Goal: Transaction & Acquisition: Book appointment/travel/reservation

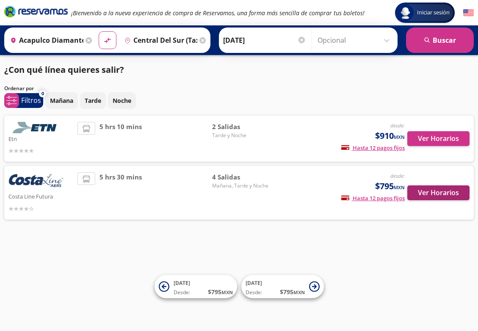
click at [421, 196] on button "Ver Horarios" at bounding box center [439, 193] width 62 height 15
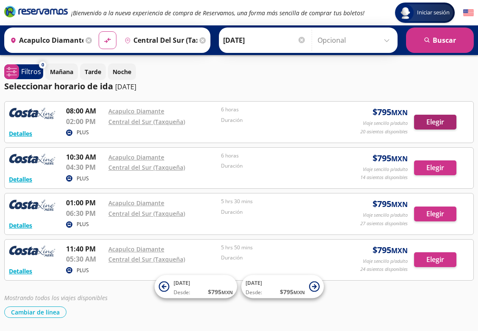
click at [434, 123] on button "Elegir" at bounding box center [435, 122] width 42 height 15
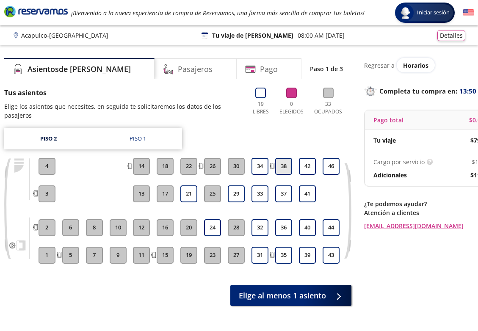
click at [286, 166] on button "38" at bounding box center [283, 166] width 17 height 17
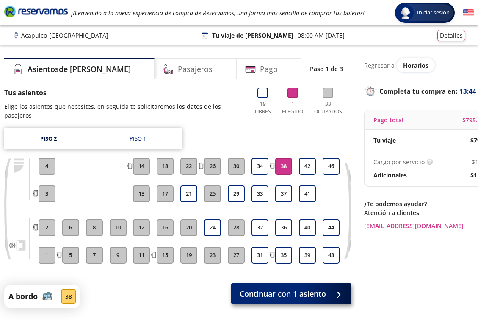
click at [291, 295] on span "Continuar con 1 asiento" at bounding box center [283, 294] width 86 height 11
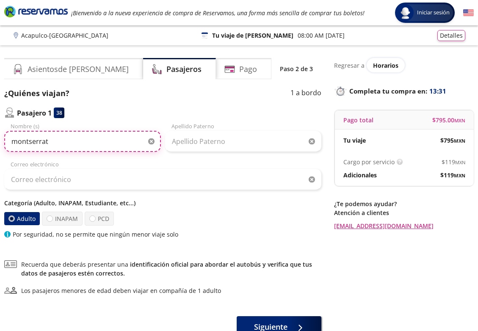
type input "montserrat"
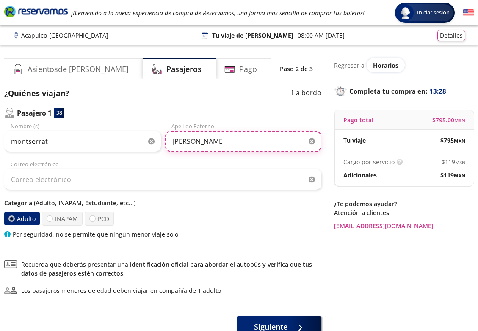
type input "[PERSON_NAME]"
click at [215, 167] on div "Correo electrónico" at bounding box center [162, 176] width 317 height 30
click at [208, 205] on p "Categoría (Adulto, INAPAM, Estudiante, etc...)" at bounding box center [162, 203] width 317 height 9
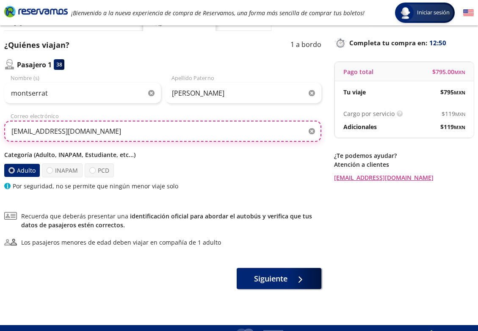
scroll to position [56, 0]
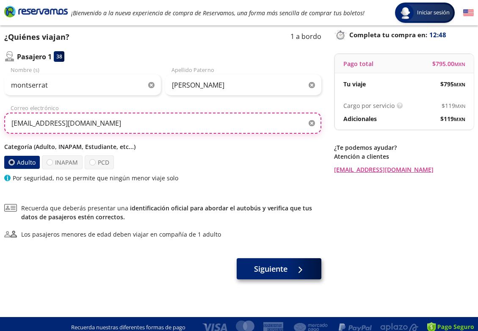
type input "[EMAIL_ADDRESS][DOMAIN_NAME]"
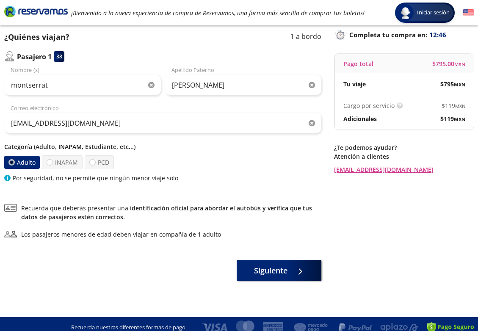
click at [264, 267] on span "Siguiente" at bounding box center [270, 270] width 33 height 11
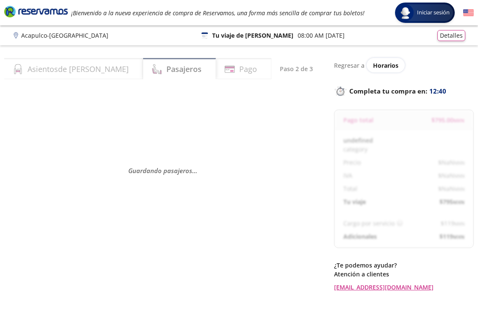
select select "MX"
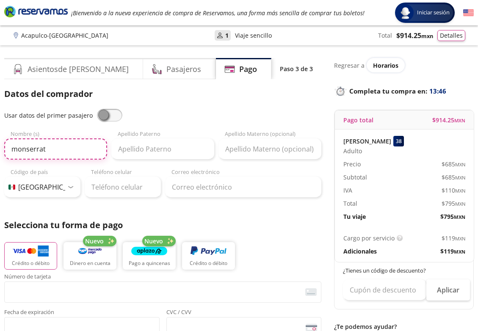
type input "monserrat"
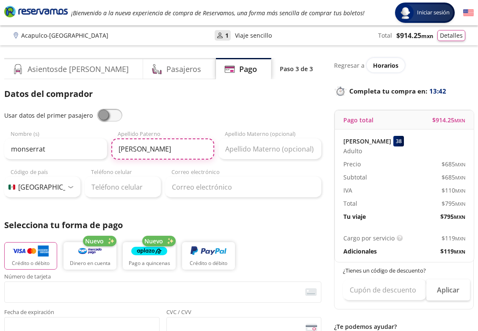
type input "[PERSON_NAME]"
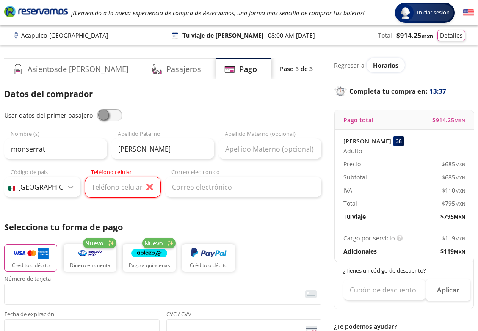
click at [69, 189] on div "Código de país [GEOGRAPHIC_DATA] +1 [GEOGRAPHIC_DATA] +52 [GEOGRAPHIC_DATA] +57…" at bounding box center [42, 187] width 76 height 21
click at [99, 192] on input "Teléfono celular" at bounding box center [123, 187] width 76 height 21
type input "56 2739 4173"
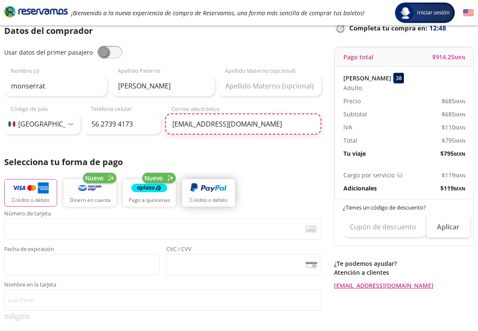
scroll to position [63, 0]
type input "[EMAIL_ADDRESS][DOMAIN_NAME]"
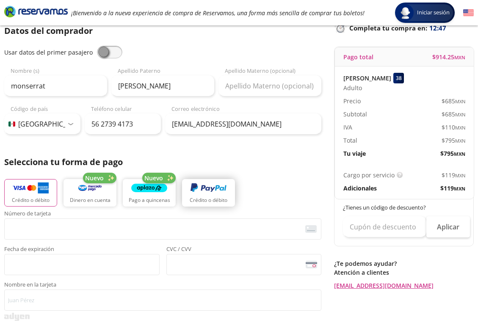
click at [200, 194] on img "button" at bounding box center [209, 188] width 36 height 13
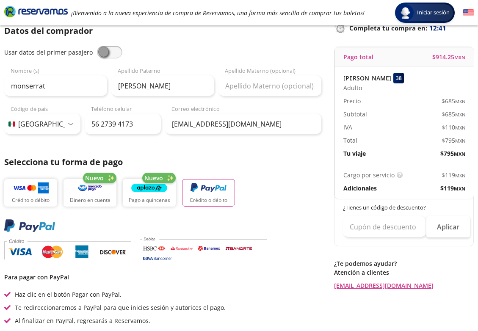
click at [206, 196] on button "Crédito o débito" at bounding box center [208, 193] width 53 height 28
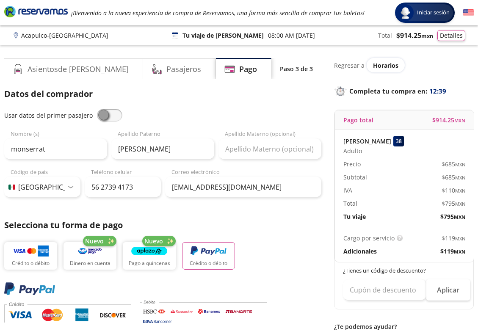
scroll to position [0, 0]
click at [100, 111] on span at bounding box center [109, 115] width 25 height 13
click at [97, 109] on input "checkbox" at bounding box center [97, 109] width 0 height 0
type input "montserrat"
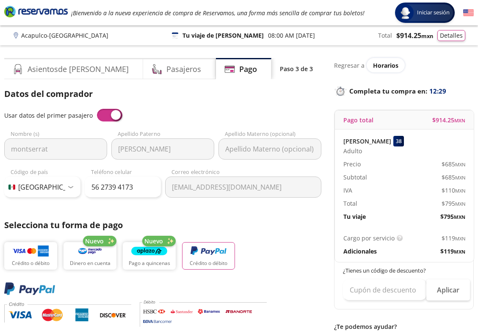
click at [209, 266] on p "Crédito o débito" at bounding box center [209, 264] width 38 height 8
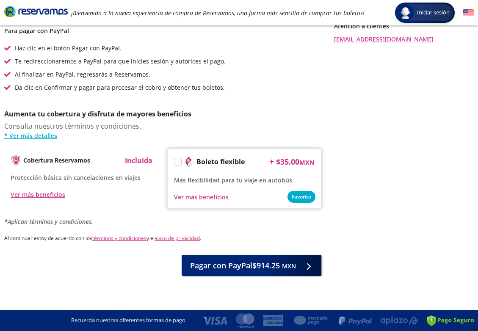
scroll to position [310, 0]
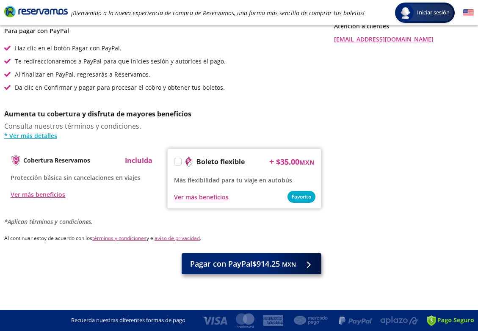
click at [198, 264] on span "Pagar con PayPal $914.25 MXN" at bounding box center [243, 263] width 106 height 11
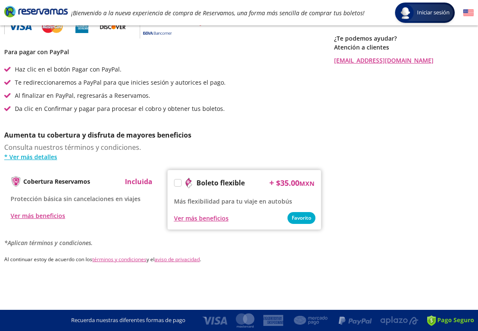
scroll to position [0, 0]
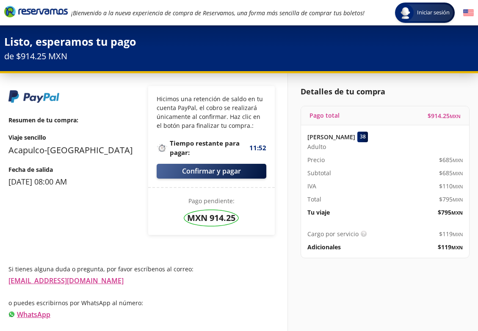
click at [184, 169] on button "Confirmar y pagar" at bounding box center [212, 171] width 110 height 15
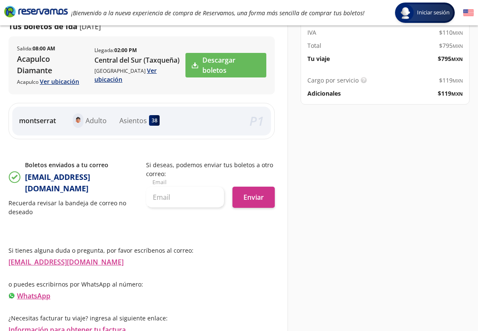
scroll to position [153, 0]
